Goal: Task Accomplishment & Management: Manage account settings

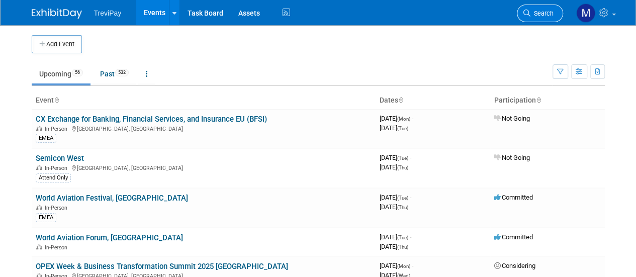
click at [530, 16] on icon at bounding box center [527, 13] width 7 height 7
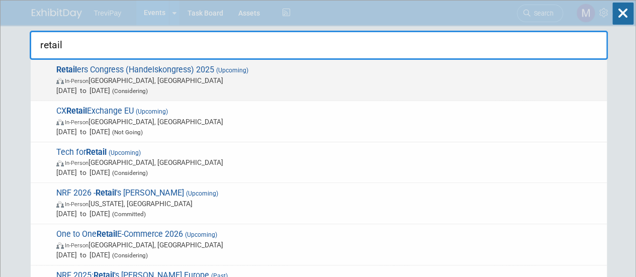
type input "retail"
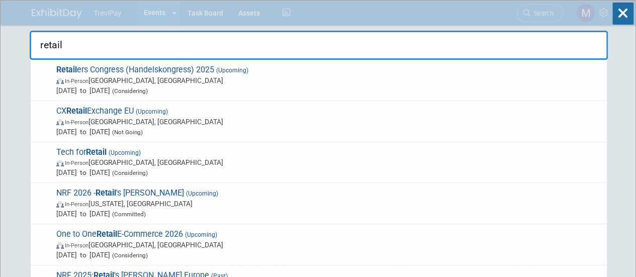
click at [154, 81] on span "In-Person [GEOGRAPHIC_DATA], [GEOGRAPHIC_DATA]" at bounding box center [329, 80] width 546 height 10
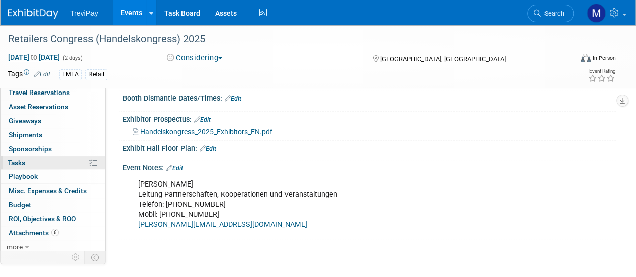
scroll to position [44, 0]
click at [55, 150] on link "0 Sponsorships 0" at bounding box center [53, 149] width 105 height 14
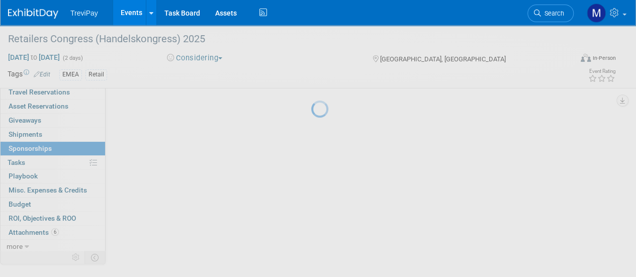
scroll to position [0, 0]
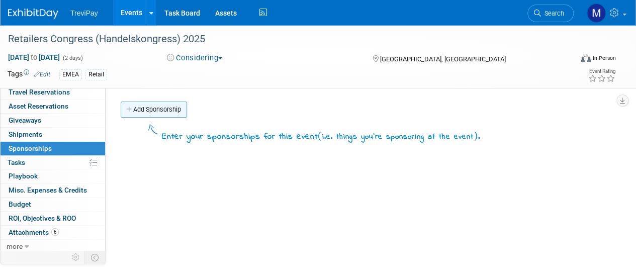
click at [163, 110] on link "Add Sponsorship" at bounding box center [154, 110] width 66 height 16
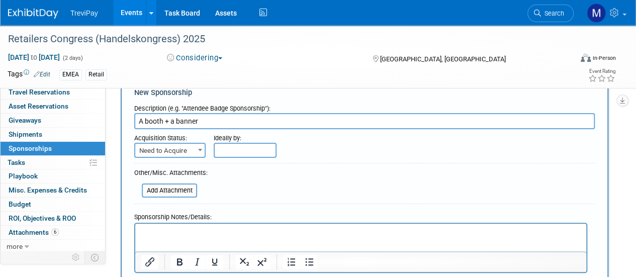
scroll to position [50, 0]
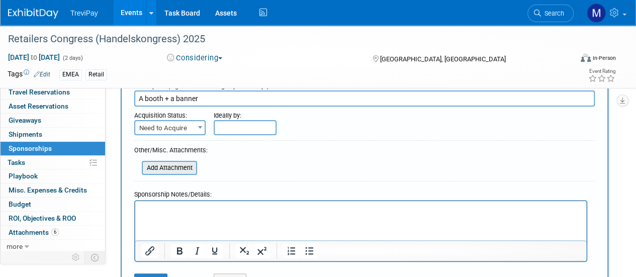
type input "A booth + a banner"
click at [160, 169] on input "file" at bounding box center [136, 168] width 120 height 12
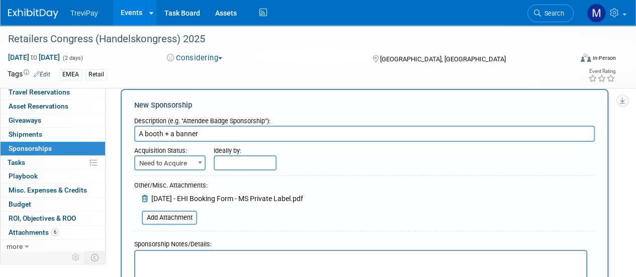
scroll to position [0, 0]
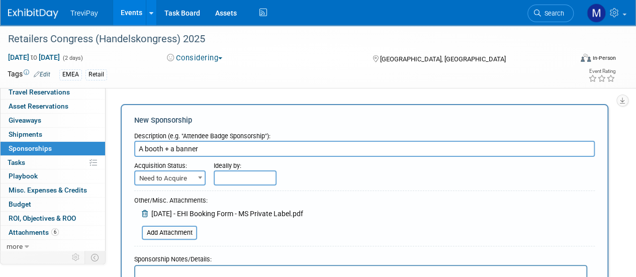
click at [191, 175] on span "Need to Acquire" at bounding box center [169, 179] width 69 height 14
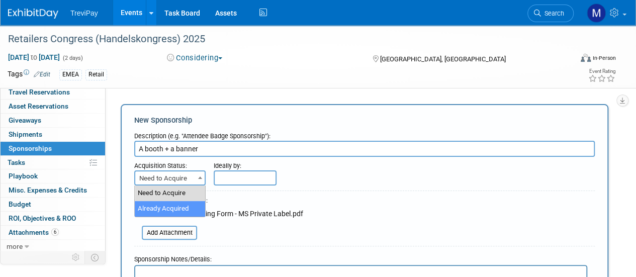
select select "2"
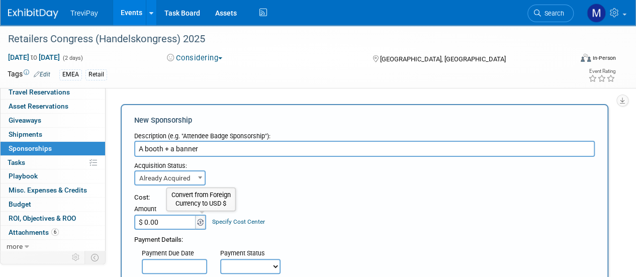
click at [200, 222] on img at bounding box center [200, 222] width 7 height 7
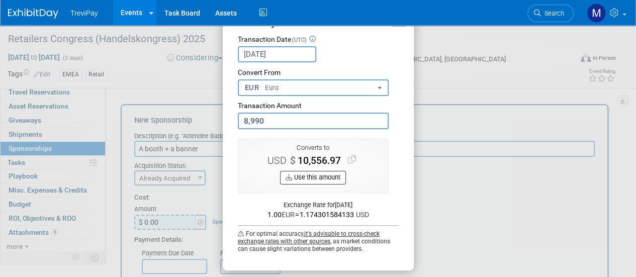
type input "8,990.00"
click at [292, 177] on button "Use this amount" at bounding box center [313, 178] width 66 height 14
type input "$ 10,556.97"
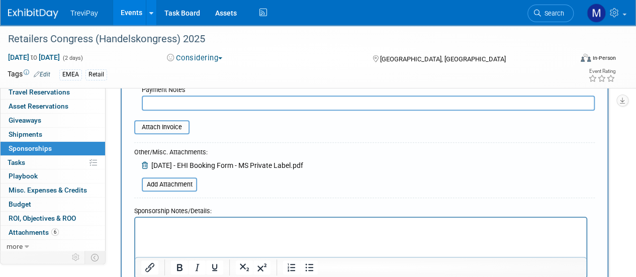
scroll to position [252, 0]
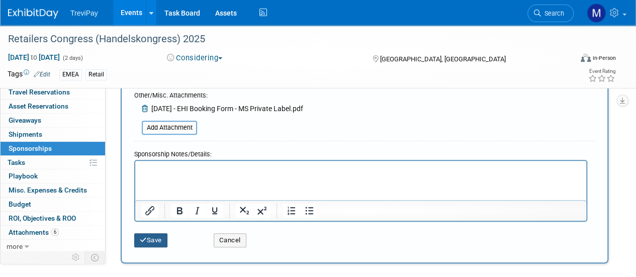
click at [155, 236] on button "Save" at bounding box center [150, 240] width 33 height 14
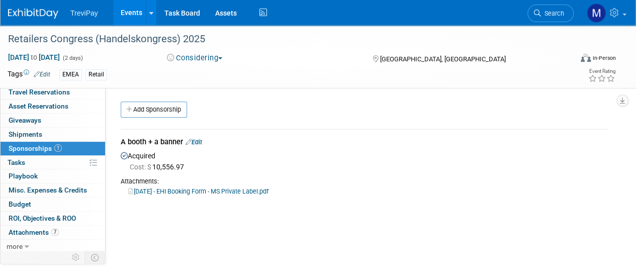
scroll to position [0, 0]
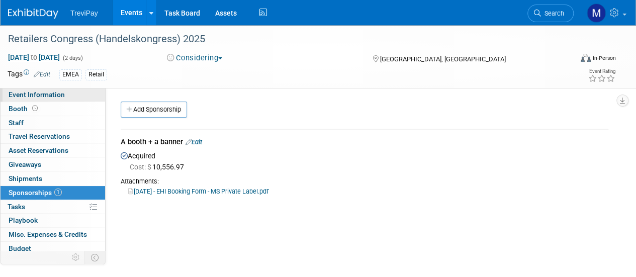
click at [61, 95] on span "Event Information" at bounding box center [37, 95] width 56 height 8
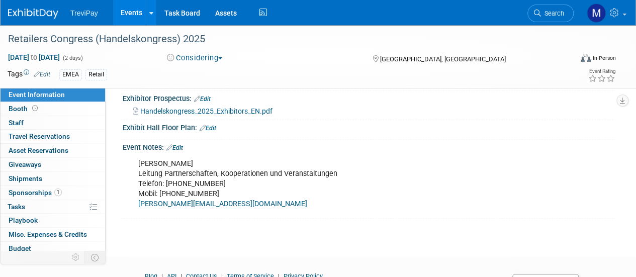
scroll to position [201, 0]
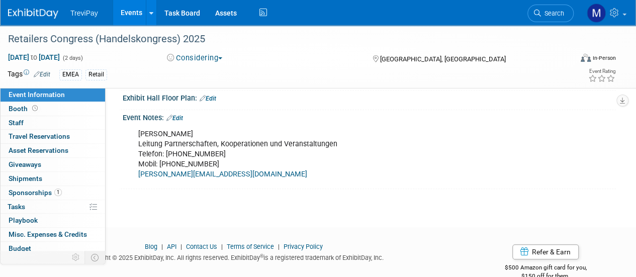
click at [187, 130] on div "Clarissa Köhler Leitung Partnerschaften, Kooperationen und Veranstaltungen Tele…" at bounding box center [324, 154] width 387 height 60
click at [180, 117] on link "Edit" at bounding box center [174, 118] width 17 height 7
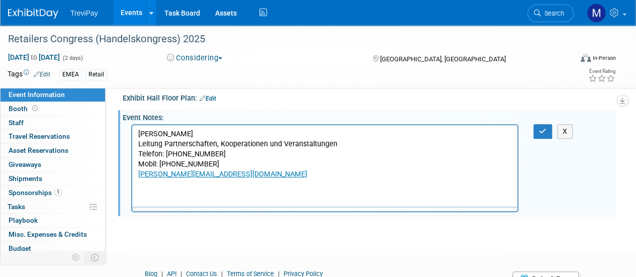
scroll to position [0, 0]
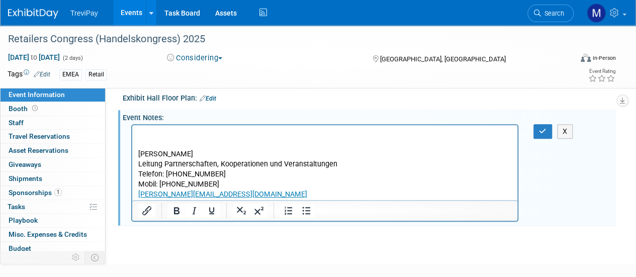
click at [147, 134] on p "Rich Text Area. Press ALT-0 for help." at bounding box center [325, 134] width 374 height 10
click at [219, 136] on p "Anna-Isabell Eikermann" at bounding box center [325, 134] width 374 height 10
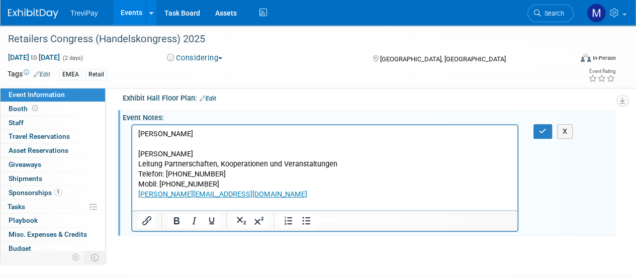
paste body "Rich Text Area. Press ALT-0 for help."
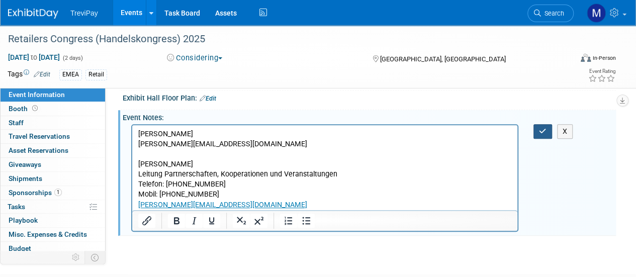
click at [537, 124] on button "button" at bounding box center [543, 131] width 19 height 15
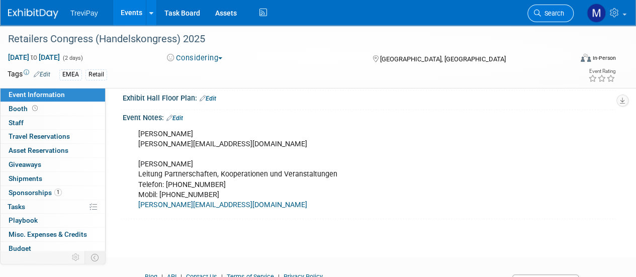
click at [557, 10] on span "Search" at bounding box center [552, 14] width 23 height 8
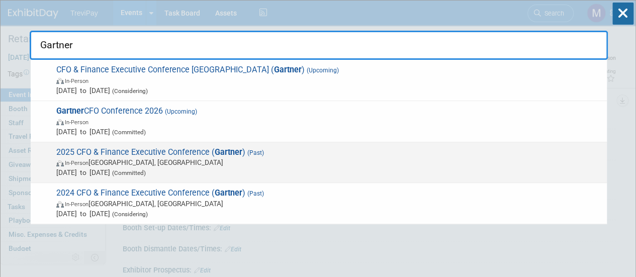
type input "Gartner"
click at [156, 155] on span "2025 CFO & Finance Executive Conference ( Gartner ) (Past) In-Person England, U…" at bounding box center [327, 162] width 549 height 31
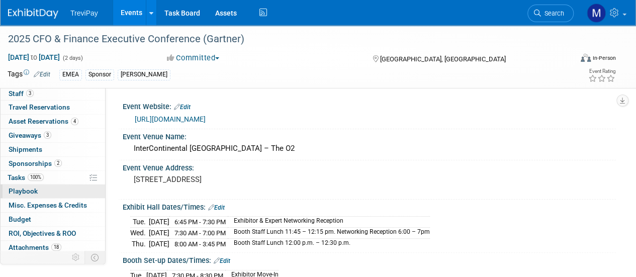
scroll to position [44, 0]
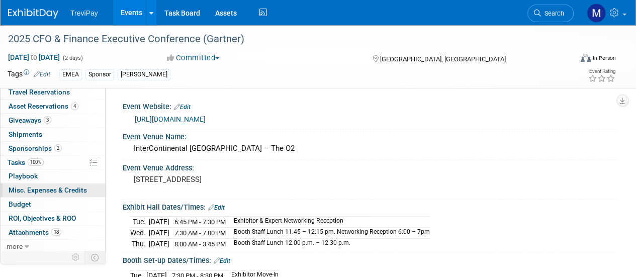
click at [38, 189] on span "Misc. Expenses & Credits 0" at bounding box center [48, 190] width 78 height 8
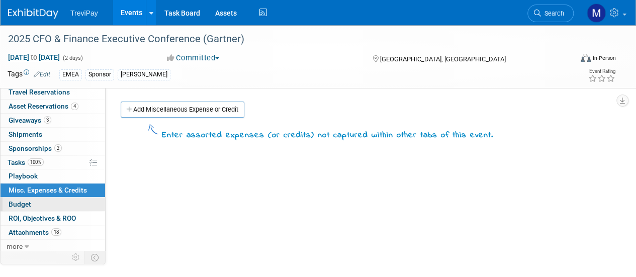
click at [31, 204] on link "Budget" at bounding box center [53, 205] width 105 height 14
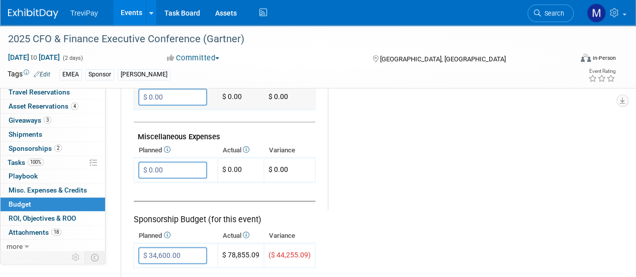
scroll to position [689, 0]
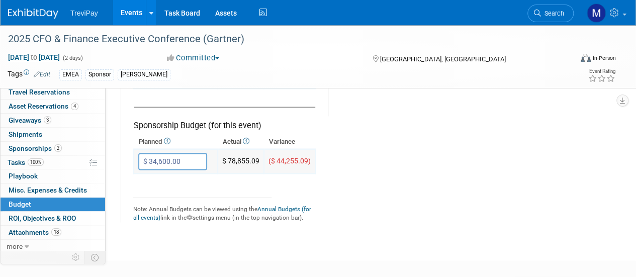
click at [178, 160] on input "$ 34,600.00" at bounding box center [172, 161] width 69 height 17
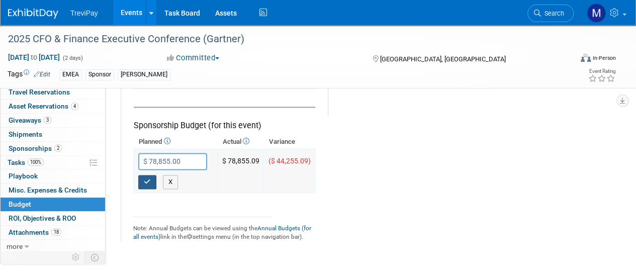
click at [151, 180] on button "button" at bounding box center [147, 182] width 18 height 14
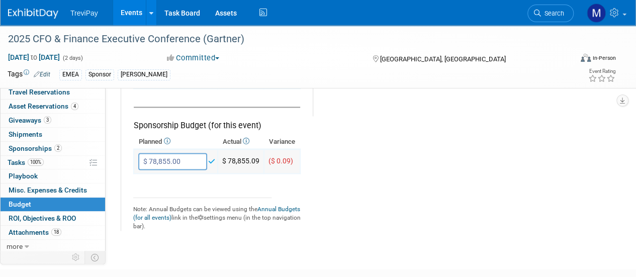
click at [176, 159] on input "$ 78,855.00" at bounding box center [172, 161] width 69 height 17
click at [176, 158] on input "$ 78,855.00" at bounding box center [172, 161] width 69 height 17
click at [179, 157] on input "$ 78,855.00" at bounding box center [172, 161] width 69 height 17
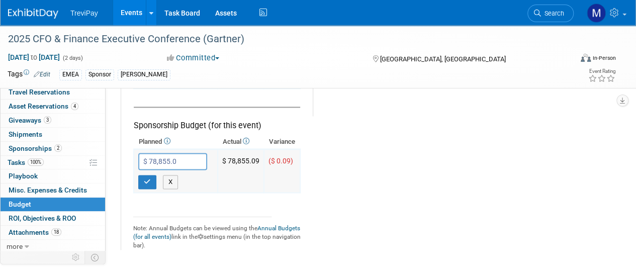
type input "$ 78,855.09"
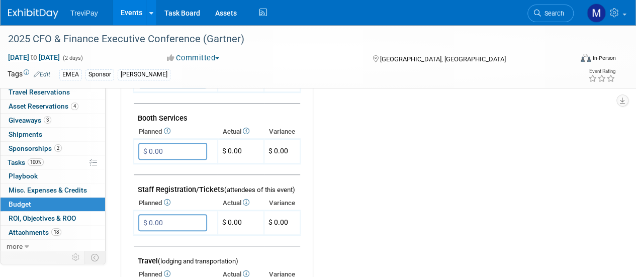
scroll to position [0, 0]
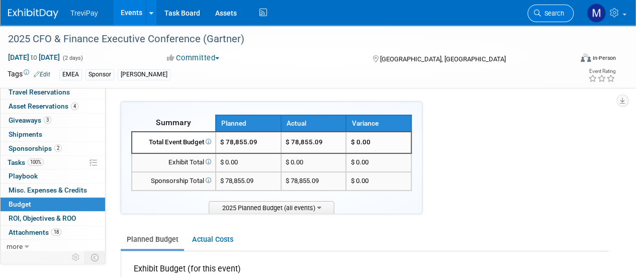
click at [548, 13] on span "Search" at bounding box center [552, 14] width 23 height 8
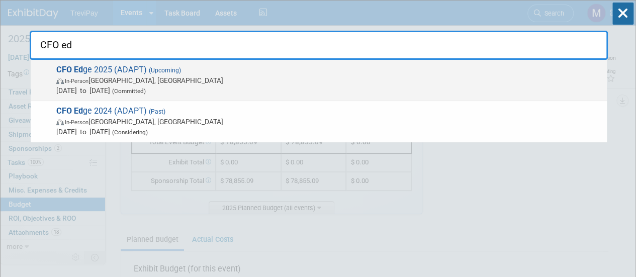
type input "CFO ed"
click at [82, 75] on span "In-Person [GEOGRAPHIC_DATA], [GEOGRAPHIC_DATA]" at bounding box center [329, 80] width 546 height 10
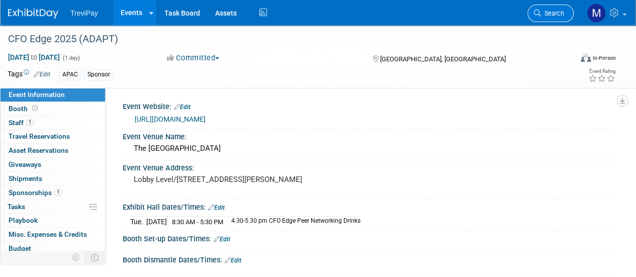
click at [548, 12] on span "Search" at bounding box center [552, 14] width 23 height 8
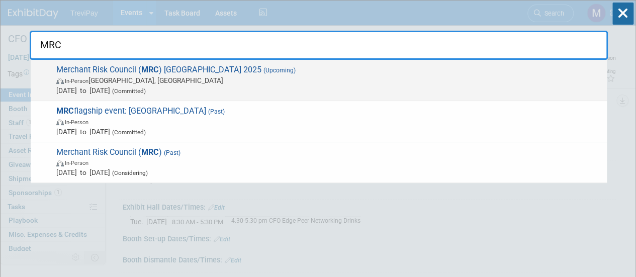
type input "MRC"
click at [102, 77] on span "In-Person Amsterdam, Netherlands" at bounding box center [329, 80] width 546 height 10
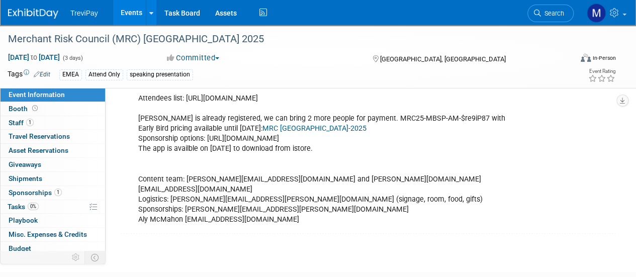
scroll to position [302, 0]
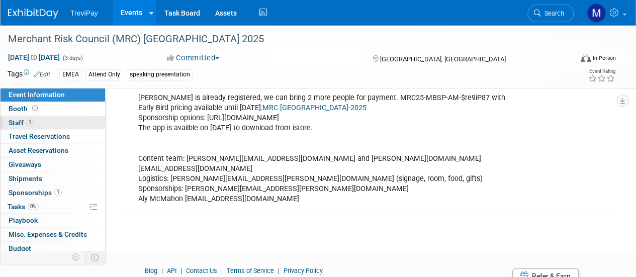
click at [46, 123] on link "1 Staff 1" at bounding box center [53, 123] width 105 height 14
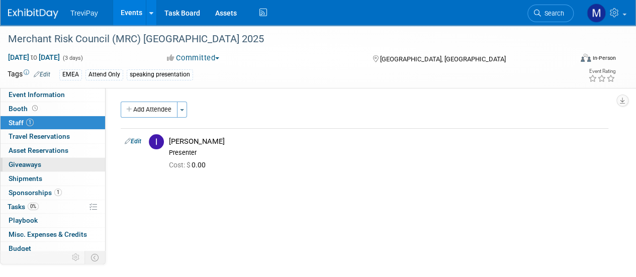
click at [43, 165] on link "0 Giveaways 0" at bounding box center [53, 165] width 105 height 14
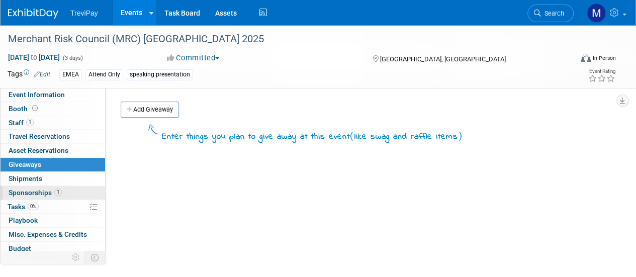
click at [38, 186] on link "1 Sponsorships 1" at bounding box center [53, 193] width 105 height 14
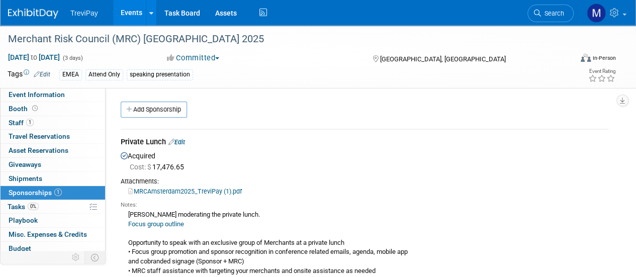
click at [179, 143] on link "Edit" at bounding box center [177, 142] width 17 height 8
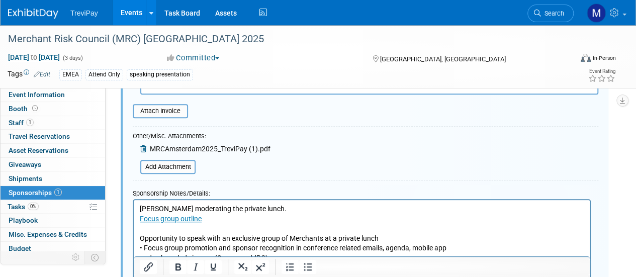
scroll to position [216, 0]
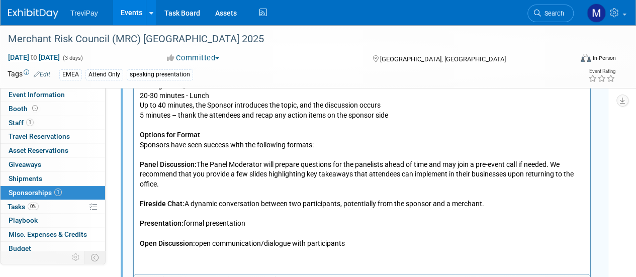
scroll to position [568, 0]
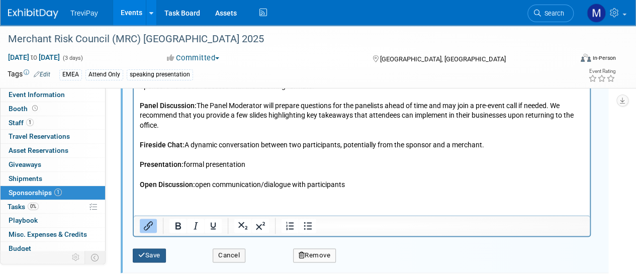
click at [149, 258] on button "Save" at bounding box center [149, 255] width 33 height 14
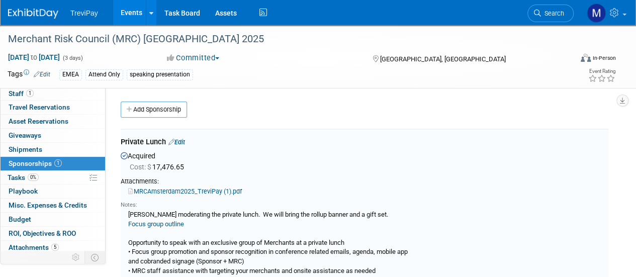
scroll to position [44, 0]
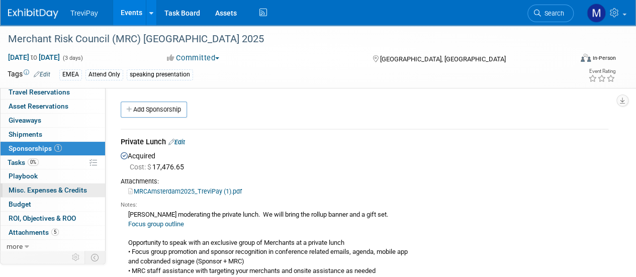
click at [46, 191] on span "Misc. Expenses & Credits 0" at bounding box center [48, 190] width 78 height 8
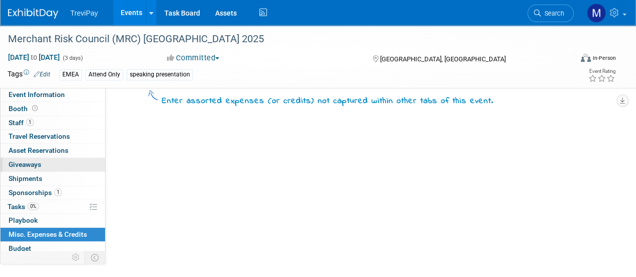
scroll to position [0, 0]
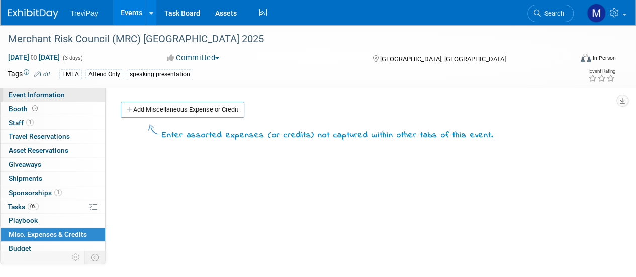
click at [49, 96] on span "Event Information" at bounding box center [37, 95] width 56 height 8
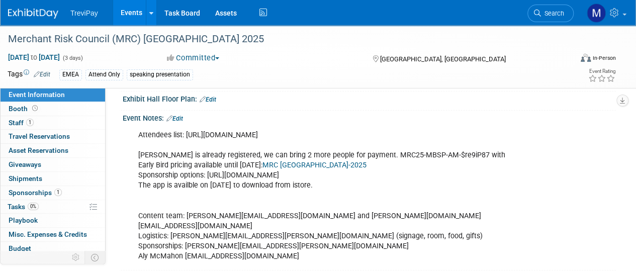
scroll to position [201, 0]
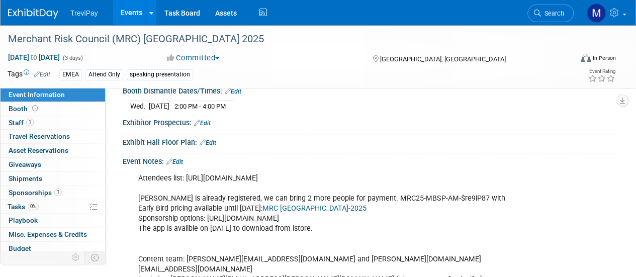
click at [140, 205] on div "Attendees list: https://events.merchantriskcouncil.org/event/e1e1b2ba-d836-462d…" at bounding box center [324, 239] width 387 height 141
click at [182, 158] on link "Edit" at bounding box center [174, 161] width 17 height 7
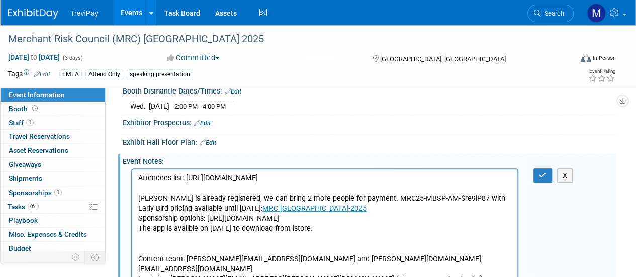
scroll to position [0, 0]
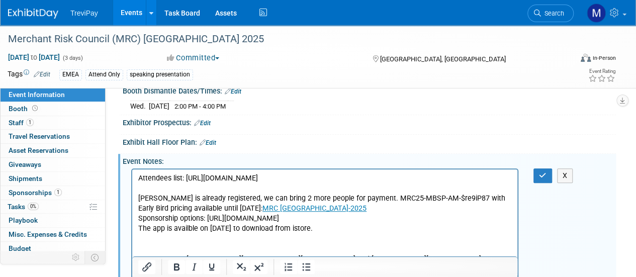
click at [139, 208] on p "Attendees list: https://events.merchantriskcouncil.org/event/e1e1b2ba-d836-462d…" at bounding box center [325, 238] width 374 height 131
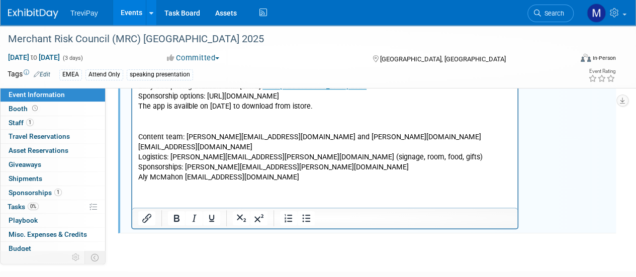
scroll to position [302, 0]
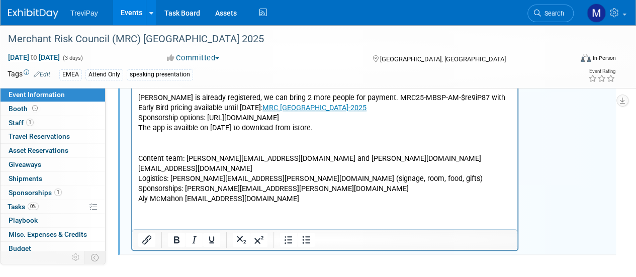
drag, startPoint x: 303, startPoint y: 202, endPoint x: 309, endPoint y: 203, distance: 6.1
click at [305, 202] on p "Attendees list: https://events.merchantriskcouncil.org/event/e1e1b2ba-d836-462d…" at bounding box center [325, 137] width 374 height 131
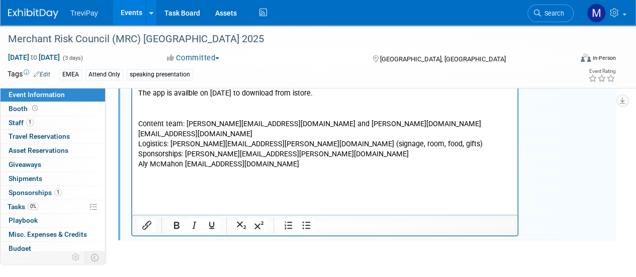
scroll to position [352, 0]
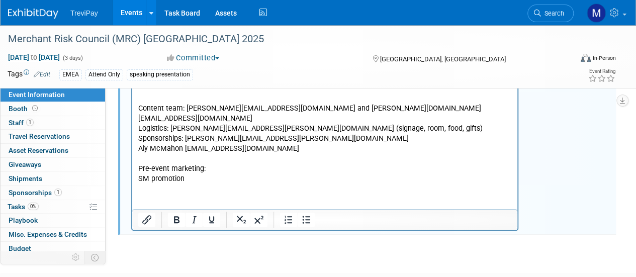
click at [219, 170] on p "Pre-event marketing:" at bounding box center [325, 168] width 374 height 10
click at [204, 178] on p "SM promotion" at bounding box center [325, 179] width 374 height 10
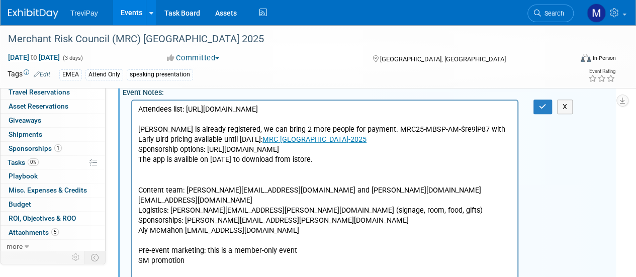
scroll to position [151, 0]
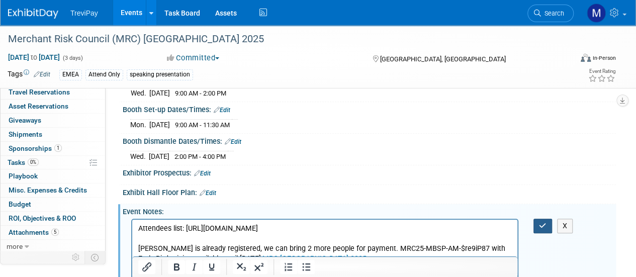
click at [544, 226] on button "button" at bounding box center [543, 226] width 19 height 15
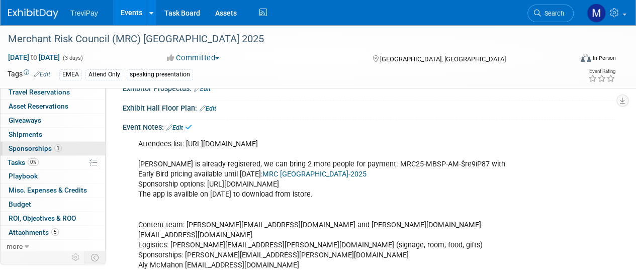
scroll to position [252, 0]
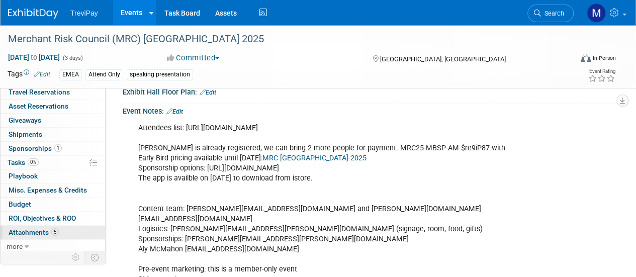
click at [16, 228] on span "Attachments 5" at bounding box center [34, 232] width 50 height 8
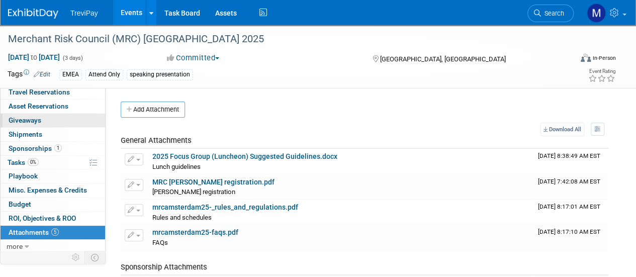
scroll to position [0, 0]
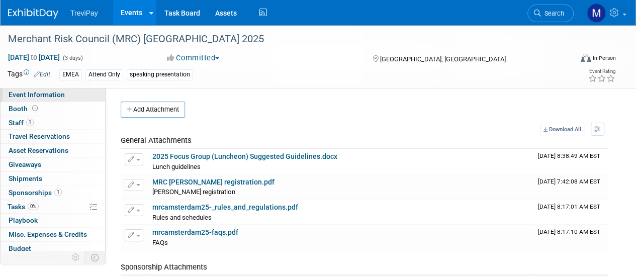
click at [52, 89] on link "Event Information" at bounding box center [53, 95] width 105 height 14
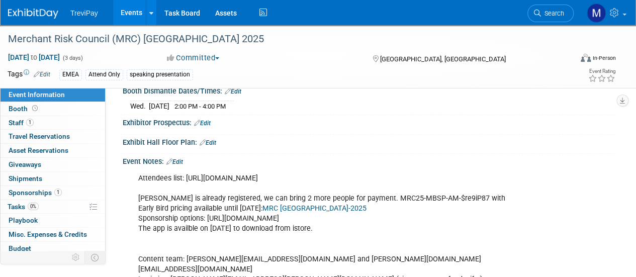
scroll to position [252, 0]
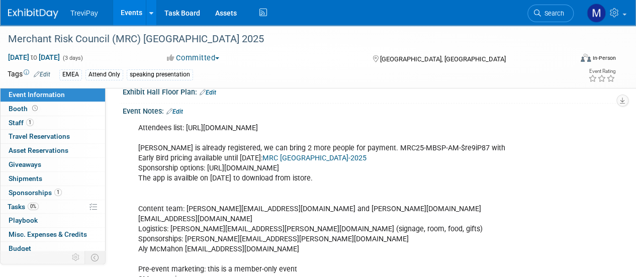
drag, startPoint x: 184, startPoint y: 121, endPoint x: 252, endPoint y: 133, distance: 68.5
click at [252, 133] on div "Attendees list: https://events.merchantriskcouncil.org/event/e1e1b2ba-d836-462d…" at bounding box center [324, 214] width 387 height 192
copy div "https://events.merchantriskcouncil.org/event/e1e1b2ba-d836-462d-adee-755e514b55…"
click at [183, 108] on link "Edit" at bounding box center [174, 111] width 17 height 7
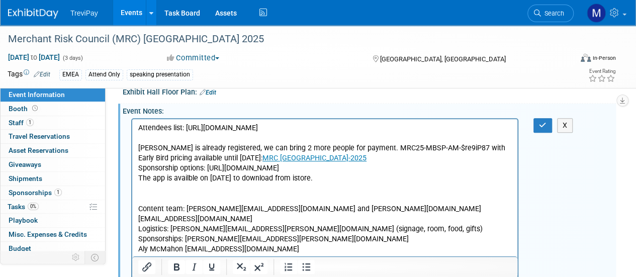
scroll to position [418, 0]
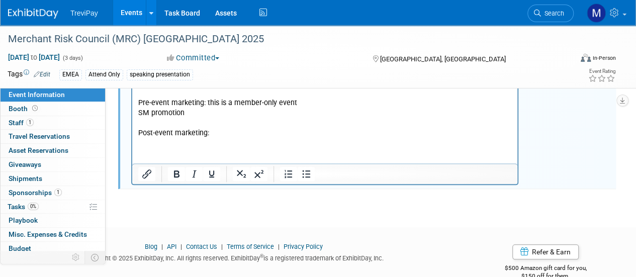
drag, startPoint x: 215, startPoint y: 131, endPoint x: 226, endPoint y: 143, distance: 16.0
click at [216, 131] on p "Attendees list: https://events.merchantriskcouncil.org/event/e1e1b2ba-d836-462d…" at bounding box center [325, 48] width 374 height 182
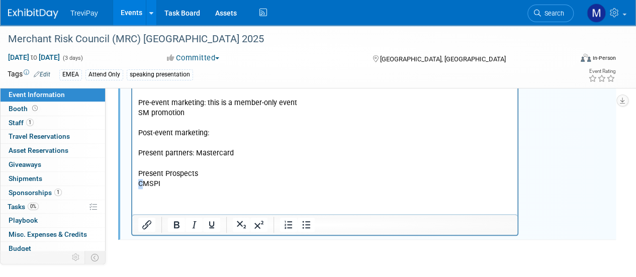
drag, startPoint x: 140, startPoint y: 183, endPoint x: 148, endPoint y: 183, distance: 7.5
click at [146, 186] on p "CMSPI" at bounding box center [325, 184] width 374 height 10
click at [218, 168] on p "Rich Text Area. Press ALT-0 for help." at bounding box center [325, 164] width 374 height 10
click at [218, 175] on p "Present Prospects" at bounding box center [325, 174] width 374 height 10
click at [206, 174] on p "Present Prospects: booking, Richemont," at bounding box center [325, 174] width 374 height 10
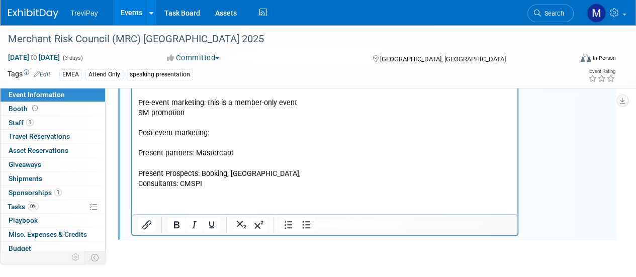
click at [315, 173] on p "Present Prospects: Booking, Richemont," at bounding box center [325, 174] width 374 height 10
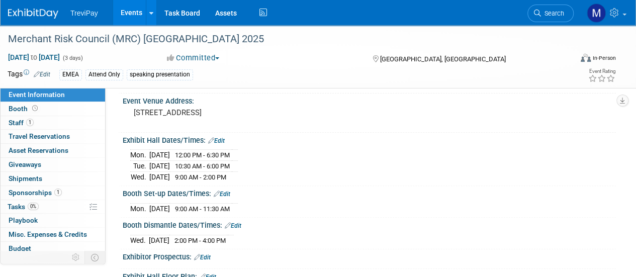
scroll to position [151, 0]
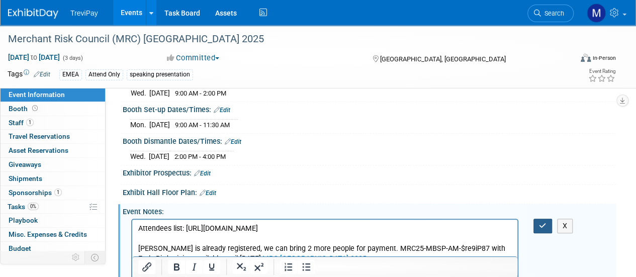
click at [536, 223] on button "button" at bounding box center [543, 226] width 19 height 15
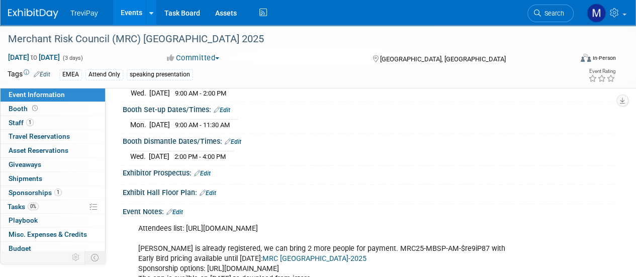
click at [32, 193] on span "Sponsorships 1" at bounding box center [35, 193] width 53 height 8
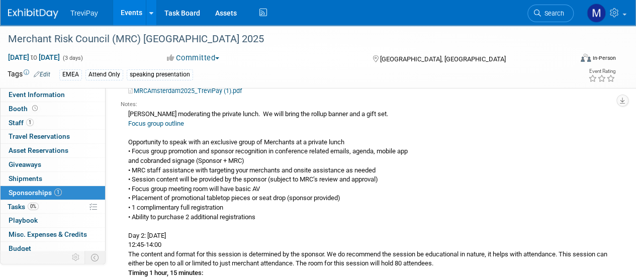
scroll to position [0, 0]
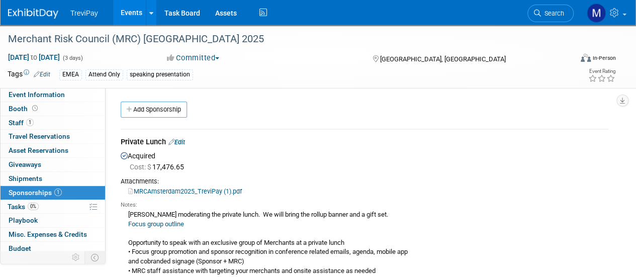
click at [172, 187] on div "MRCAmsterdam2025_TreviPay (1).pdf" at bounding box center [365, 191] width 488 height 10
click at [172, 189] on link "MRCAmsterdam2025_TreviPay (1).pdf" at bounding box center [185, 192] width 114 height 8
